Goal: Task Accomplishment & Management: Use online tool/utility

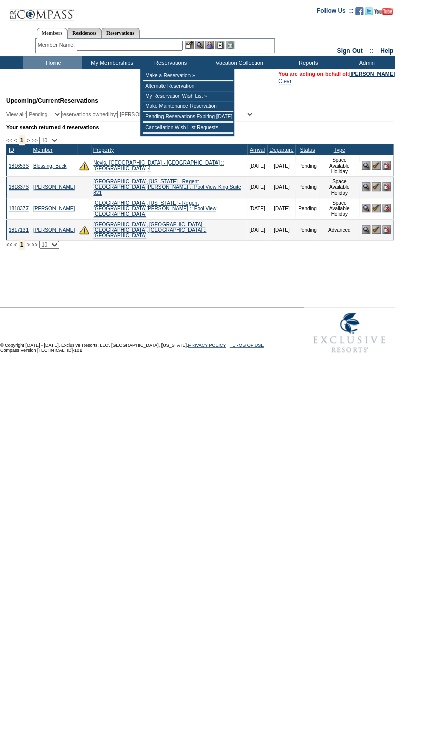
click at [157, 45] on input "text" at bounding box center [130, 46] width 106 height 10
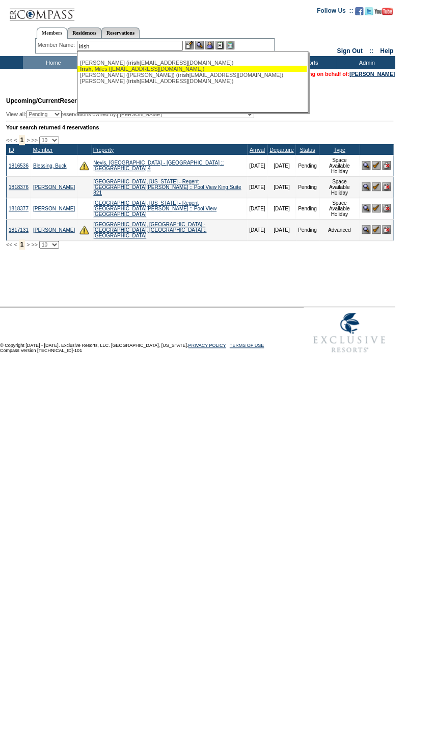
click at [164, 68] on div "Irish , Miles (mfirish@gmail.com)" at bounding box center [192, 69] width 224 height 6
type input "Irish, Miles (mfirish@gmail.com)"
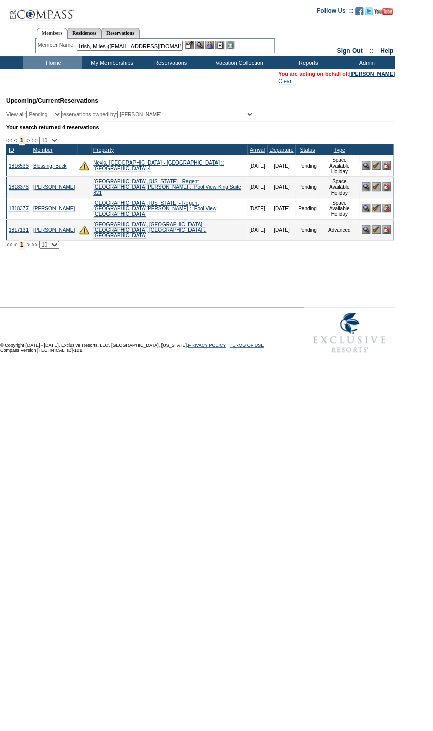
click at [213, 45] on img at bounding box center [209, 45] width 9 height 9
click at [200, 43] on img at bounding box center [199, 45] width 9 height 9
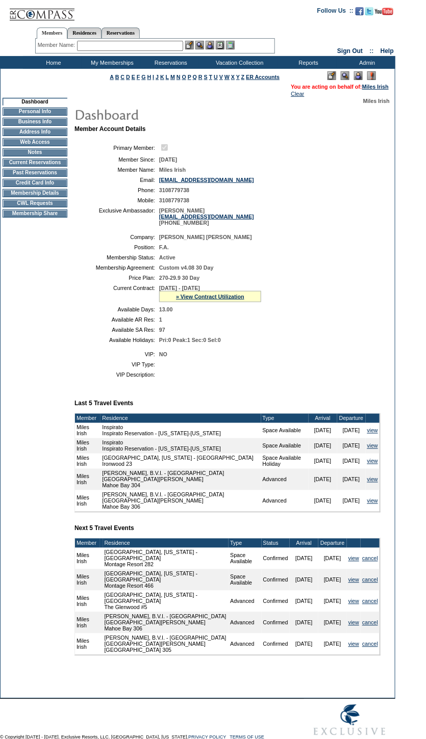
drag, startPoint x: 207, startPoint y: 301, endPoint x: 213, endPoint y: 300, distance: 5.3
click at [207, 300] on link "» View Contract Utilization" at bounding box center [210, 297] width 68 height 6
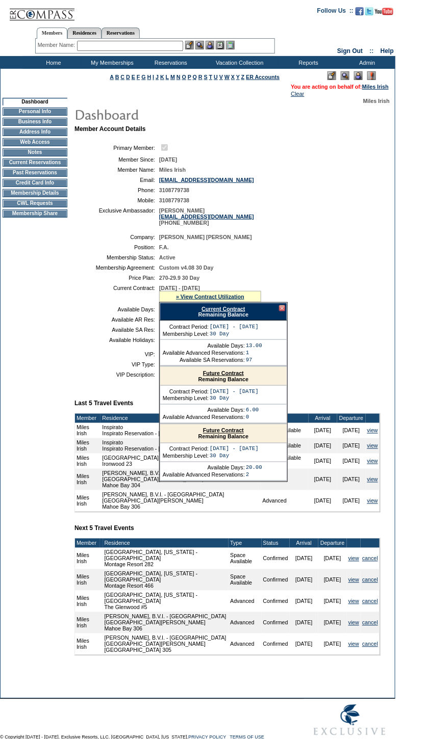
click at [282, 311] on div at bounding box center [282, 308] width 6 height 6
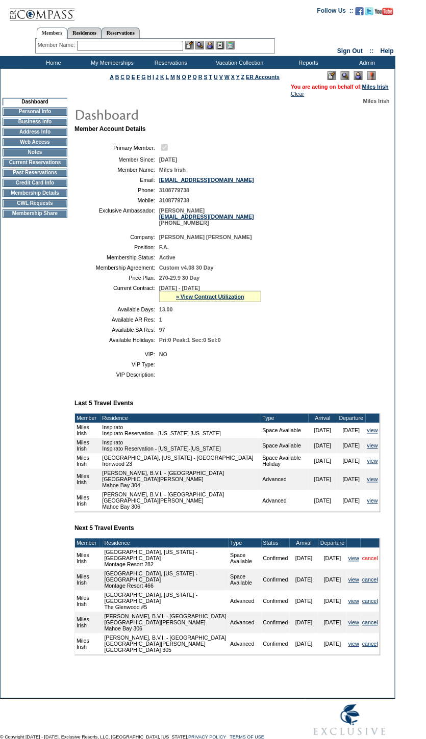
click at [370, 562] on link "cancel" at bounding box center [370, 559] width 16 height 6
